Goal: Navigation & Orientation: Understand site structure

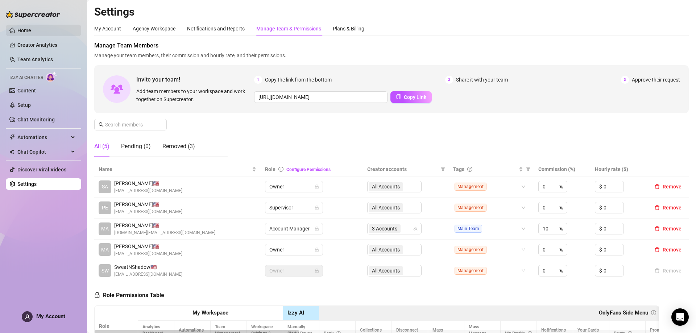
click at [31, 30] on link "Home" at bounding box center [24, 31] width 14 height 6
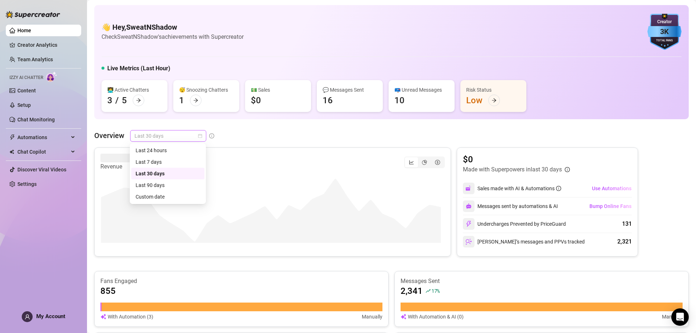
click at [141, 132] on span "Last 30 days" at bounding box center [167, 135] width 67 height 11
click at [159, 151] on div "Last 24 hours" at bounding box center [168, 150] width 64 height 8
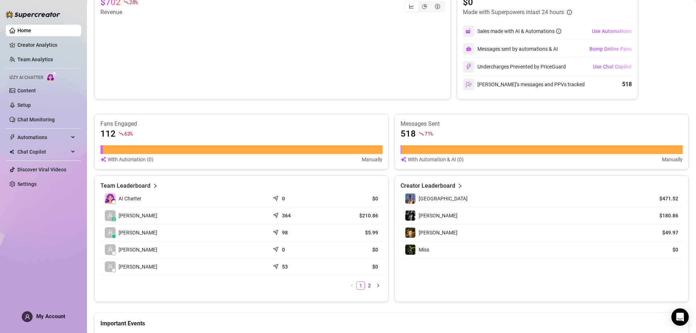
scroll to position [217, 0]
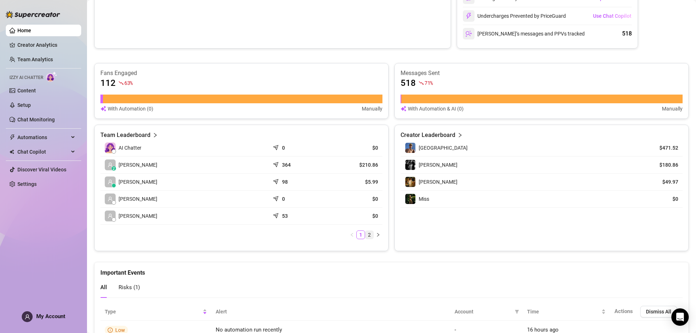
click at [365, 237] on link "2" at bounding box center [369, 235] width 8 height 8
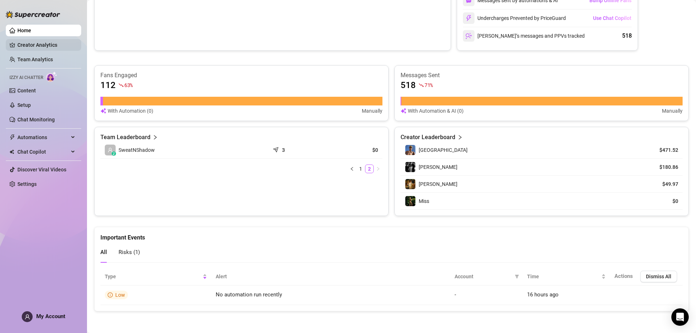
click at [65, 41] on link "Creator Analytics" at bounding box center [46, 45] width 58 height 12
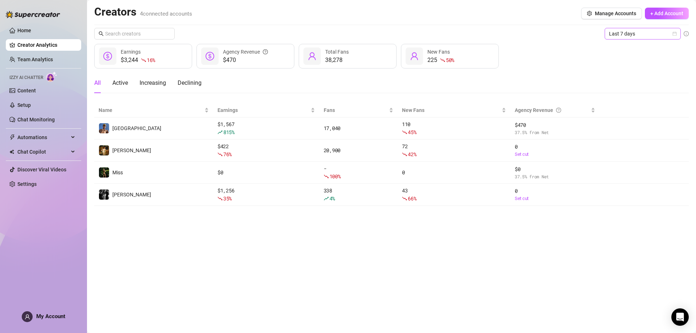
click at [628, 33] on span "Last 7 days" at bounding box center [642, 33] width 67 height 11
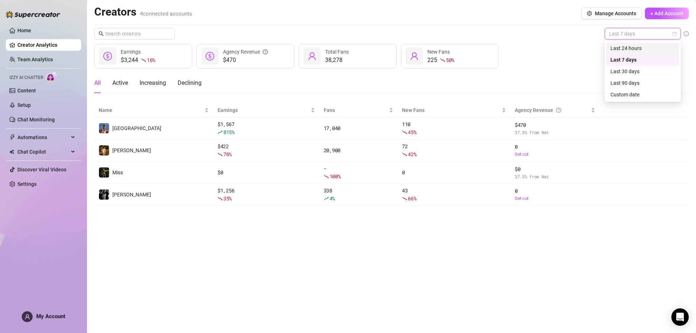
click at [636, 46] on div "Last 24 hours" at bounding box center [642, 48] width 64 height 8
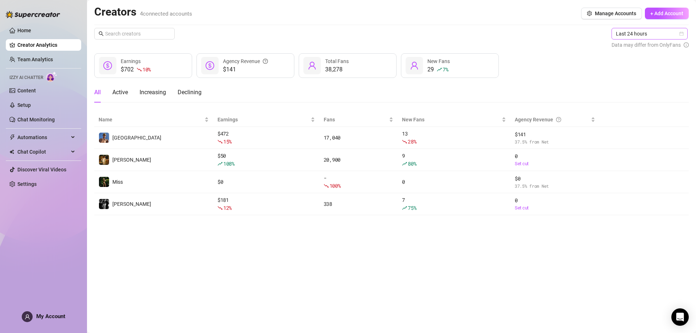
click at [641, 32] on span "Last 24 hours" at bounding box center [649, 33] width 67 height 11
drag, startPoint x: 634, startPoint y: 57, endPoint x: 630, endPoint y: 55, distance: 4.7
click at [634, 57] on div "Last 7 days" at bounding box center [650, 60] width 64 height 8
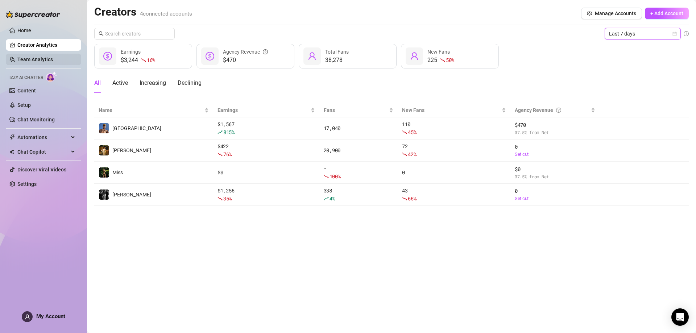
click at [47, 57] on link "Team Analytics" at bounding box center [35, 60] width 36 height 6
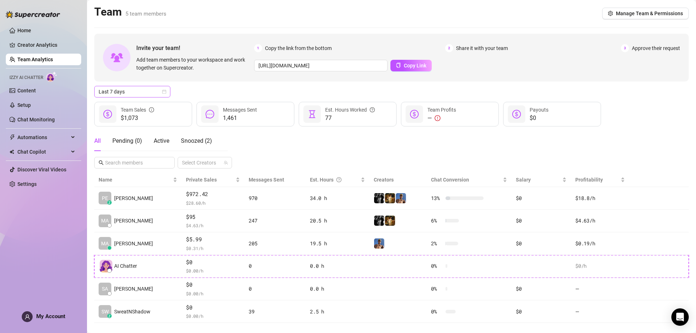
click at [124, 90] on span "Last 7 days" at bounding box center [132, 91] width 67 height 11
click at [135, 105] on div "Last 24 hours" at bounding box center [132, 106] width 64 height 8
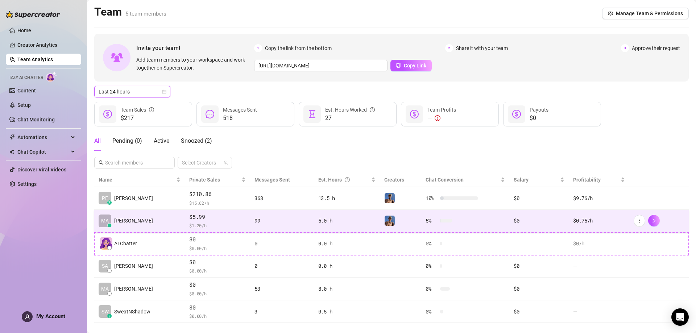
scroll to position [12, 0]
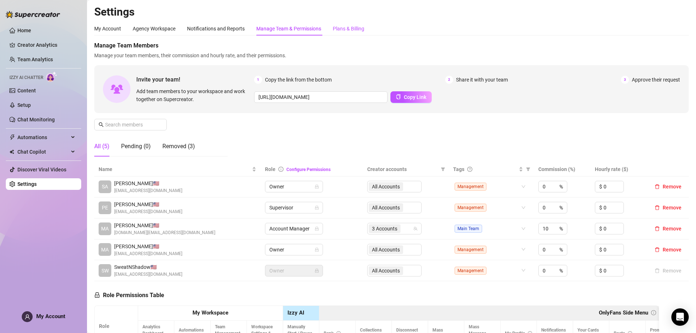
click at [346, 31] on div "Plans & Billing" at bounding box center [349, 29] width 32 height 8
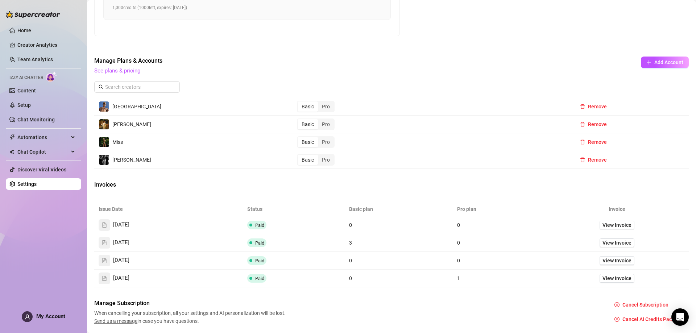
scroll to position [338, 0]
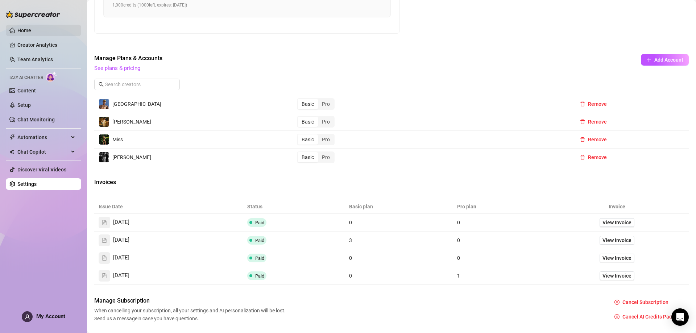
click at [31, 33] on link "Home" at bounding box center [24, 31] width 14 height 6
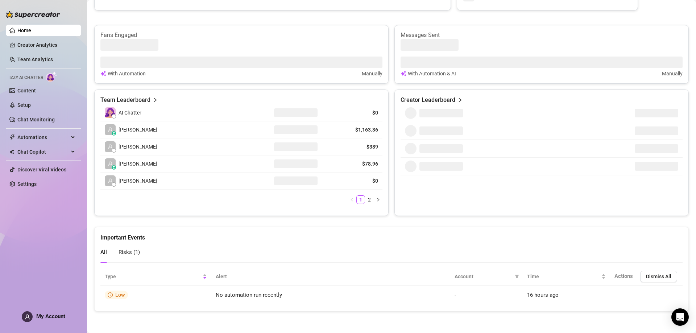
scroll to position [243, 0]
